Goal: Task Accomplishment & Management: Complete application form

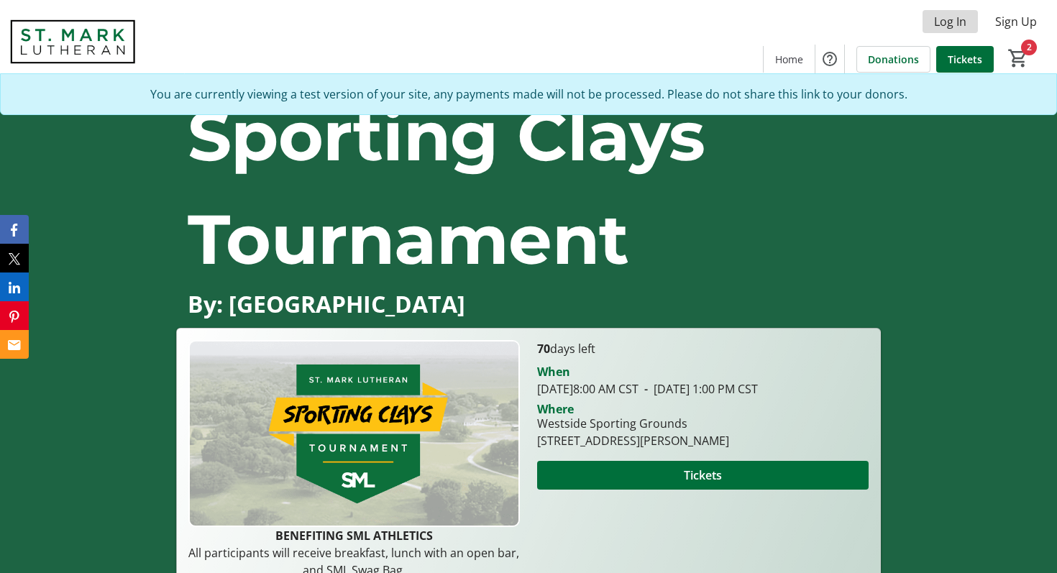
click at [955, 27] on span "Log In" at bounding box center [950, 21] width 32 height 17
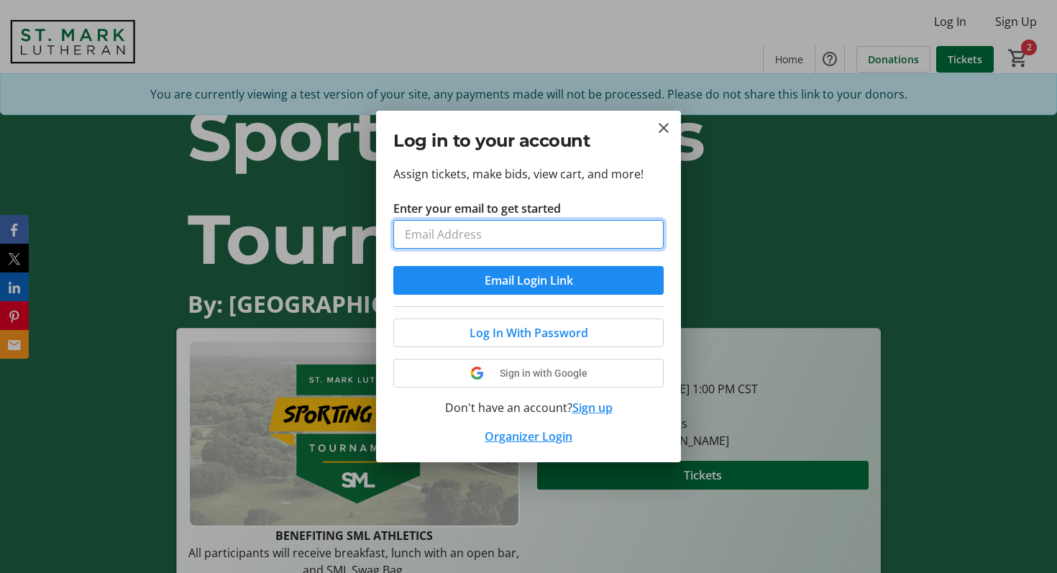
type input "[EMAIL_ADDRESS][DOMAIN_NAME]"
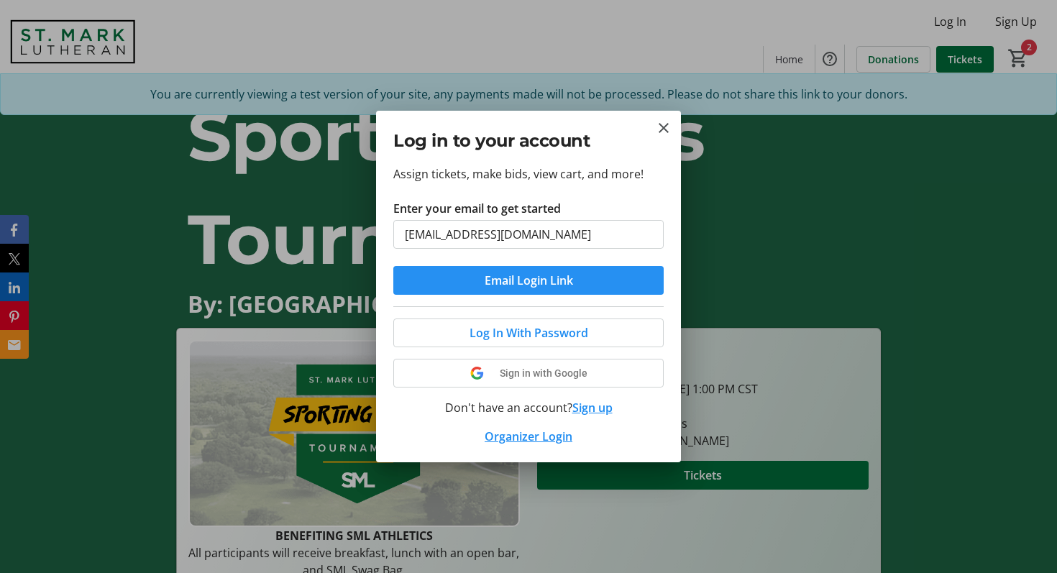
click at [555, 271] on span "submit" at bounding box center [528, 280] width 270 height 35
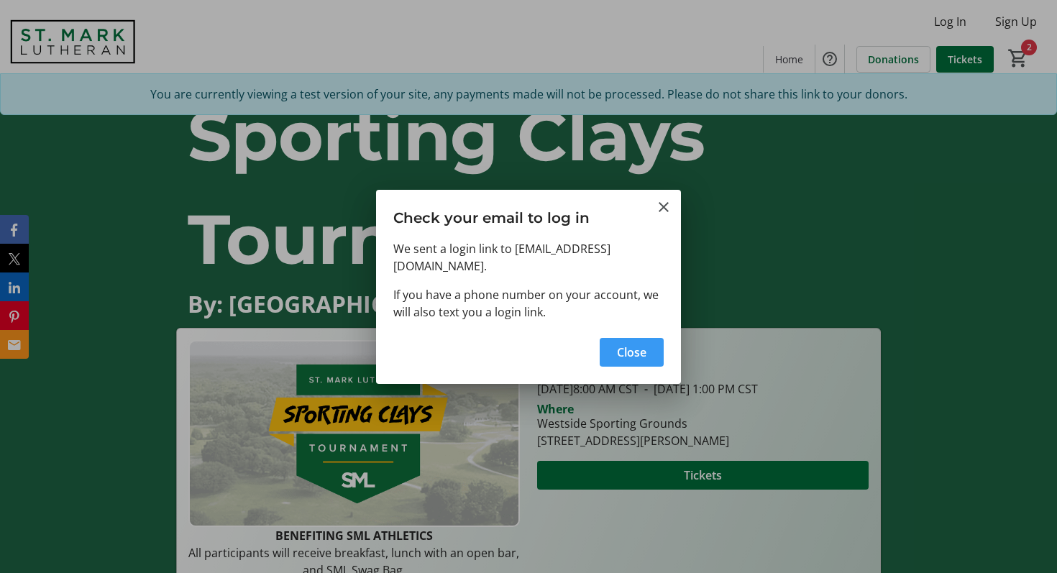
click at [638, 341] on span "button" at bounding box center [632, 352] width 64 height 35
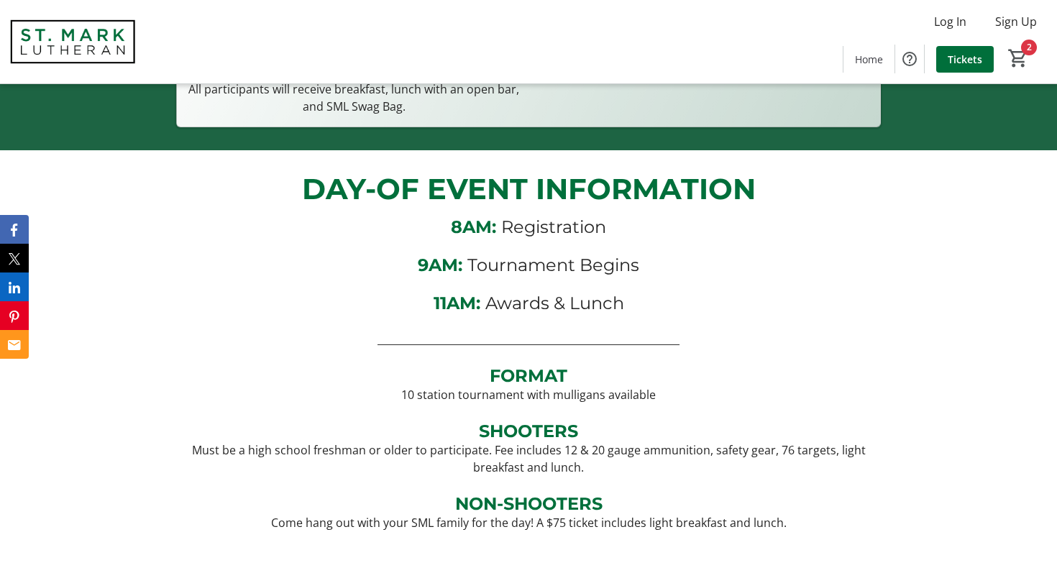
scroll to position [461, 0]
